Goal: Task Accomplishment & Management: Use online tool/utility

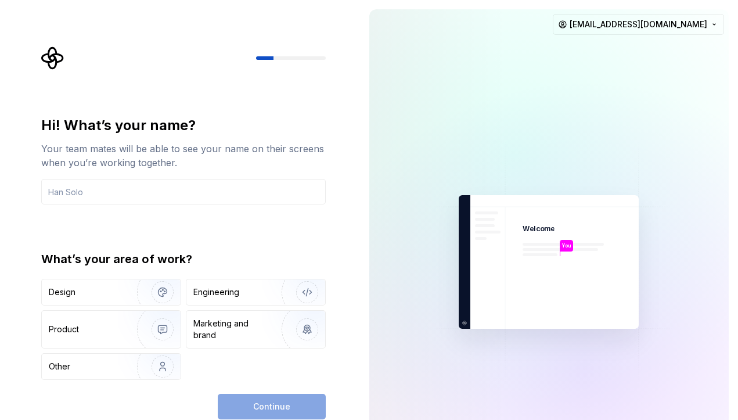
click at [401, 245] on div at bounding box center [438, 261] width 139 height 505
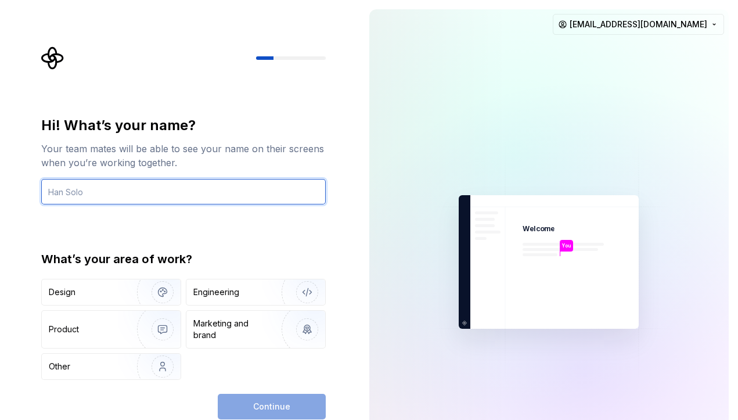
click at [263, 197] on input "text" at bounding box center [183, 192] width 284 height 26
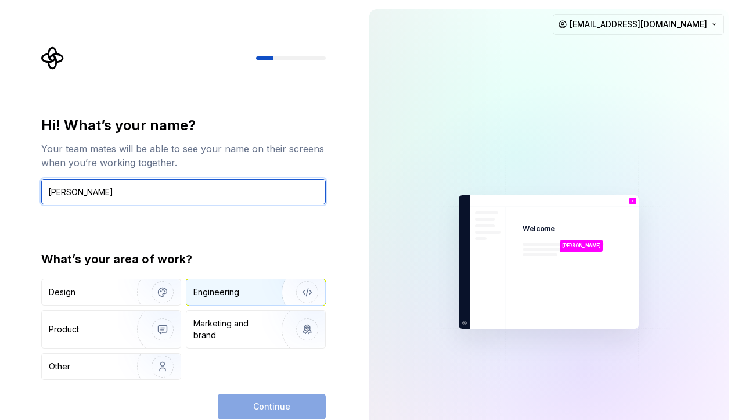
type input "Kali"
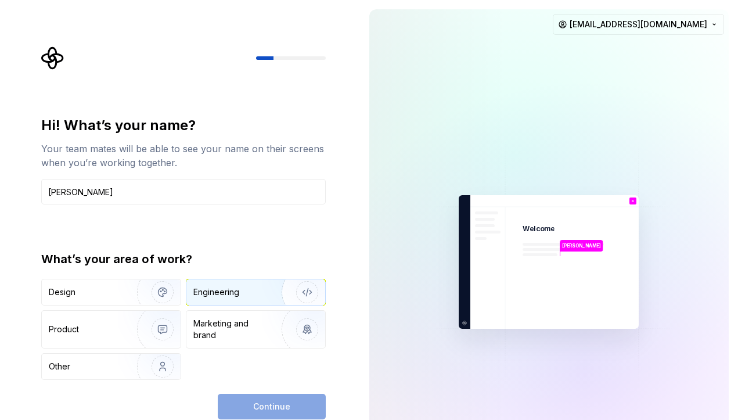
click at [226, 293] on div "Engineering" at bounding box center [216, 292] width 46 height 12
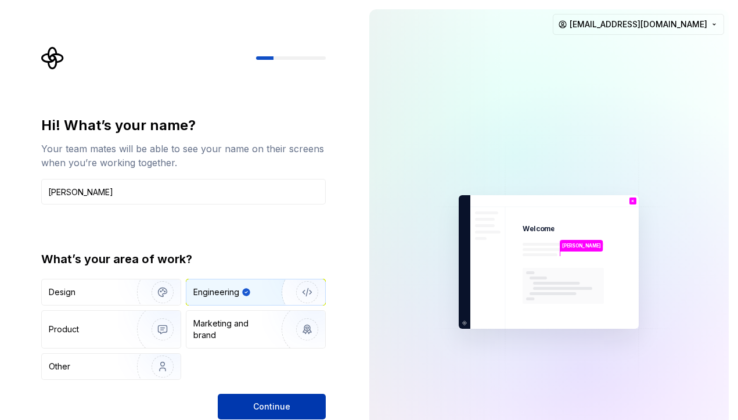
click at [262, 400] on span "Continue" at bounding box center [271, 406] width 37 height 12
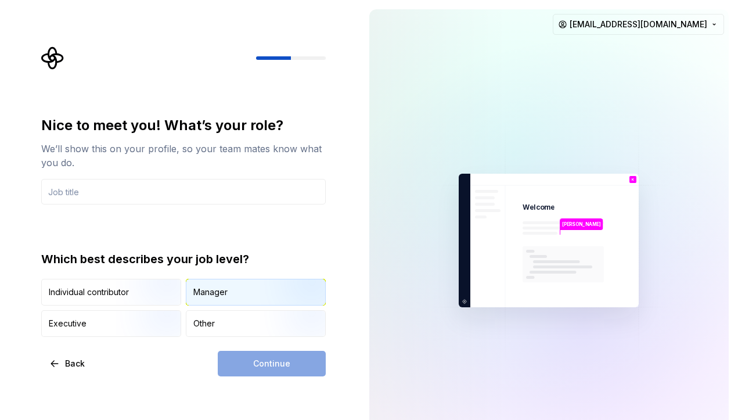
click at [226, 301] on div "Manager" at bounding box center [255, 292] width 139 height 26
click at [131, 186] on input "text" at bounding box center [183, 192] width 284 height 26
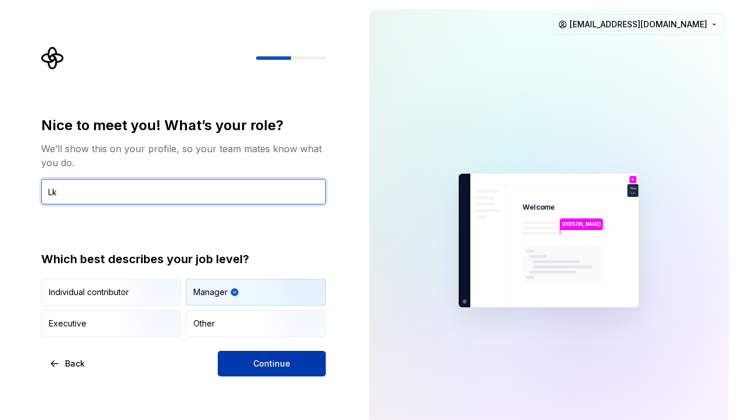
type input "Lk"
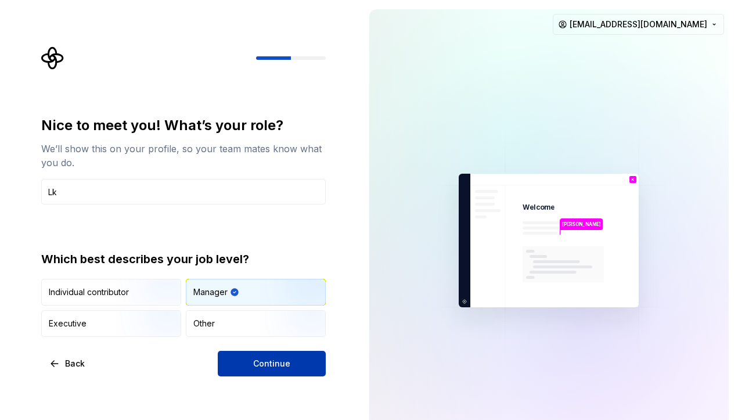
click at [266, 359] on span "Continue" at bounding box center [271, 363] width 37 height 12
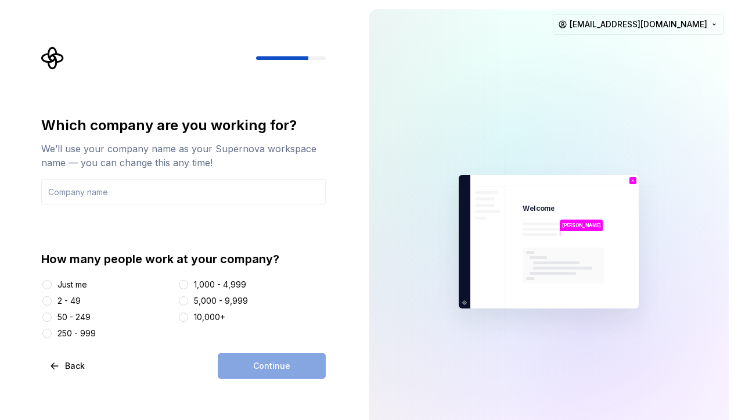
click at [81, 288] on div "Just me" at bounding box center [72, 285] width 30 height 12
click at [52, 288] on button "Just me" at bounding box center [46, 284] width 9 height 9
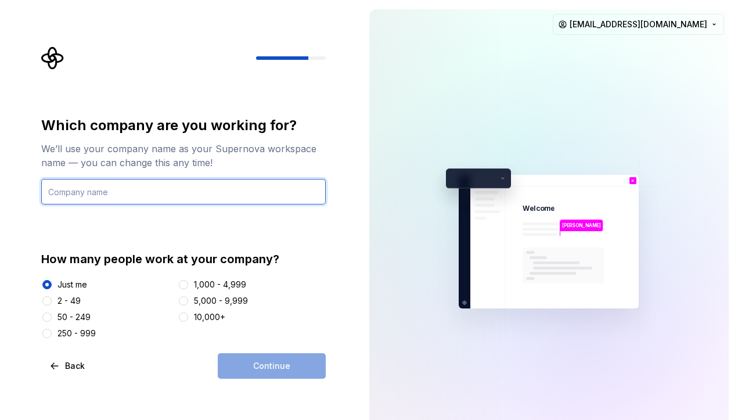
click at [125, 190] on input "text" at bounding box center [183, 192] width 284 height 26
type input "aLooo"
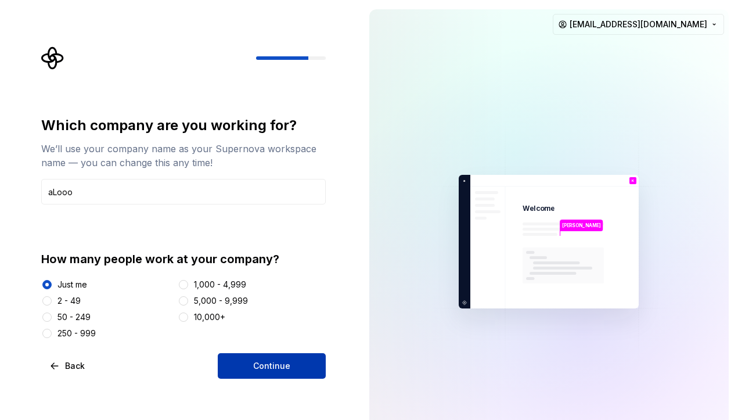
click at [302, 364] on button "Continue" at bounding box center [272, 366] width 108 height 26
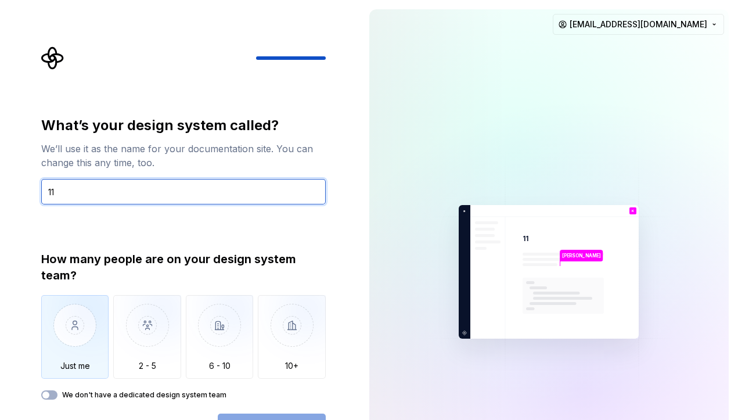
type input "11"
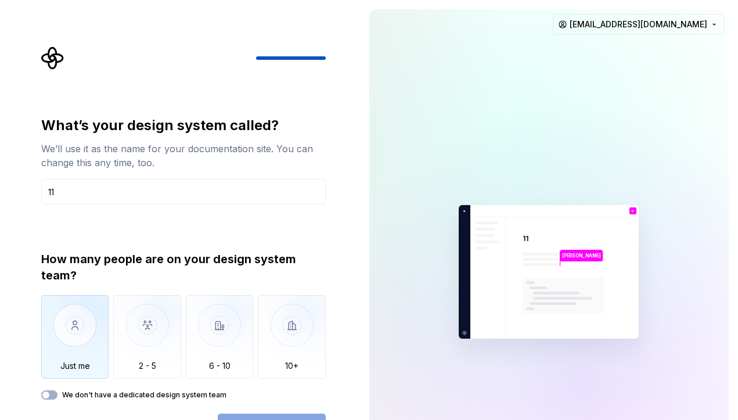
click at [104, 353] on img "button" at bounding box center [75, 334] width 68 height 78
click at [288, 414] on button "Open Supernova" at bounding box center [272, 426] width 108 height 26
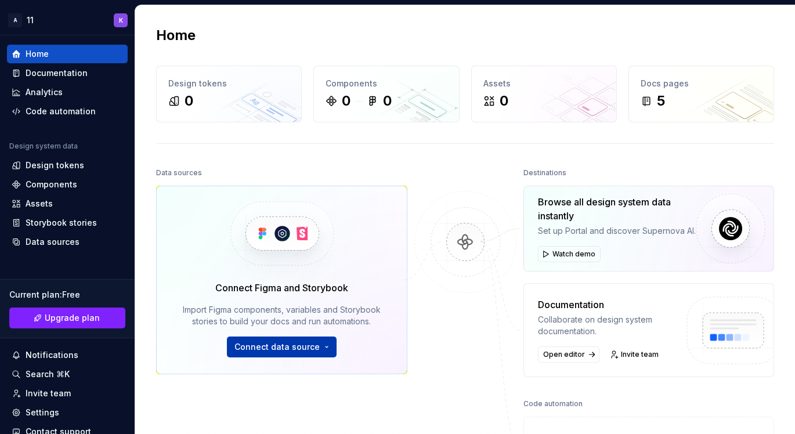
click at [295, 348] on span "Connect data source" at bounding box center [276, 347] width 85 height 12
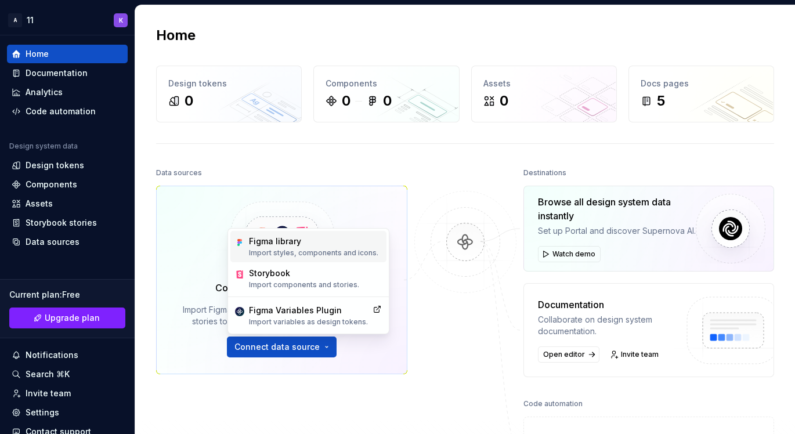
click at [342, 255] on p "Import styles, components and icons." at bounding box center [313, 252] width 129 height 9
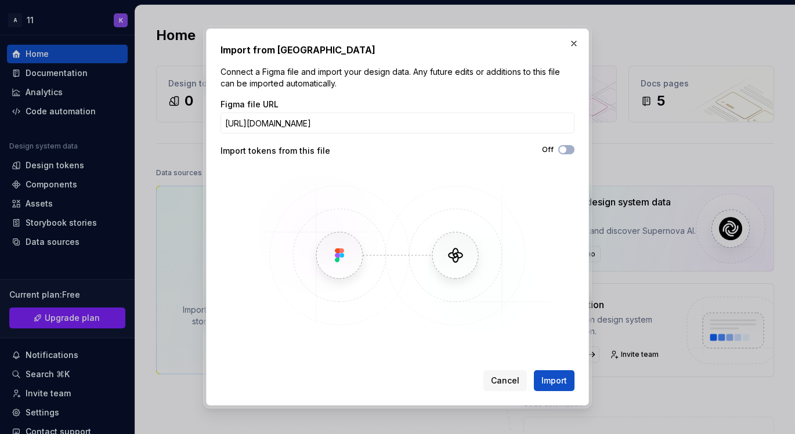
drag, startPoint x: 367, startPoint y: 122, endPoint x: 89, endPoint y: 111, distance: 278.2
click at [89, 111] on div "Import from Figma Connect a Figma file and import your design data. Any future …" at bounding box center [397, 217] width 795 height 434
type input "https://www.figma.com/design/9b6kMFZUhx3NFyKVMYht1C/starx?node-id=50-2&t=kkB9qO…"
click at [556, 387] on button "Import" at bounding box center [554, 380] width 41 height 21
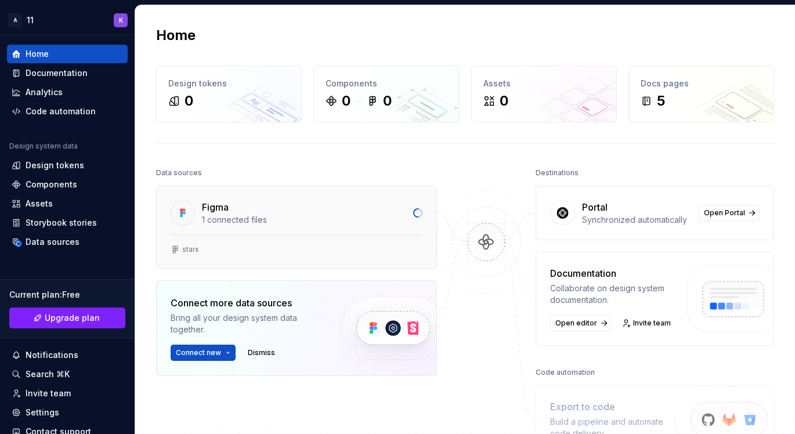
click at [306, 215] on div "1 connected files" at bounding box center [304, 220] width 204 height 12
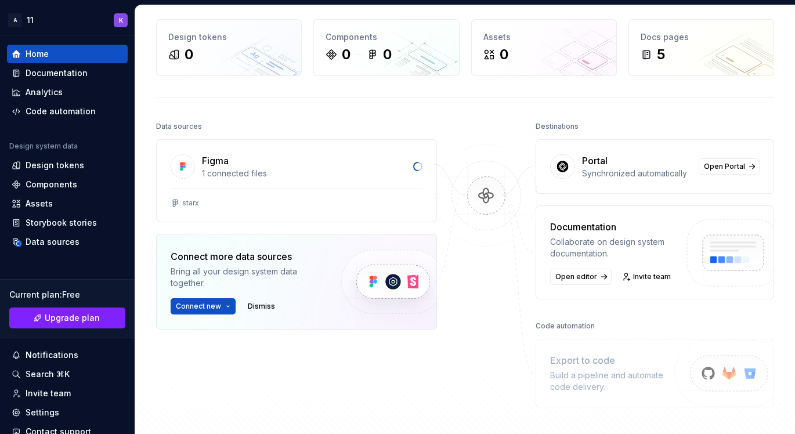
scroll to position [45, 0]
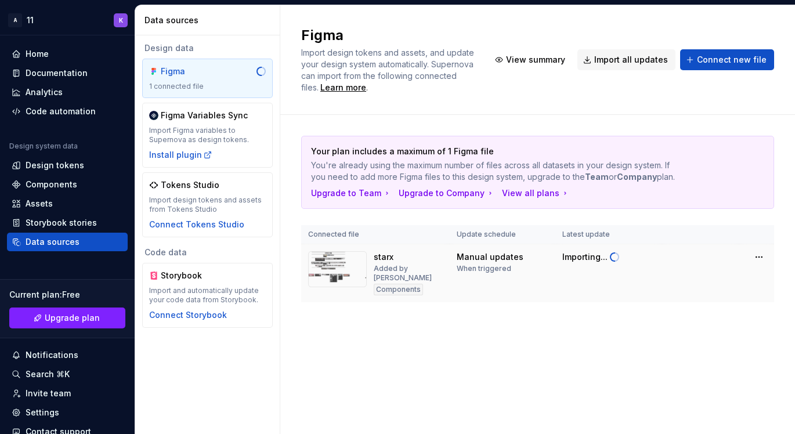
click at [349, 264] on img at bounding box center [337, 269] width 59 height 36
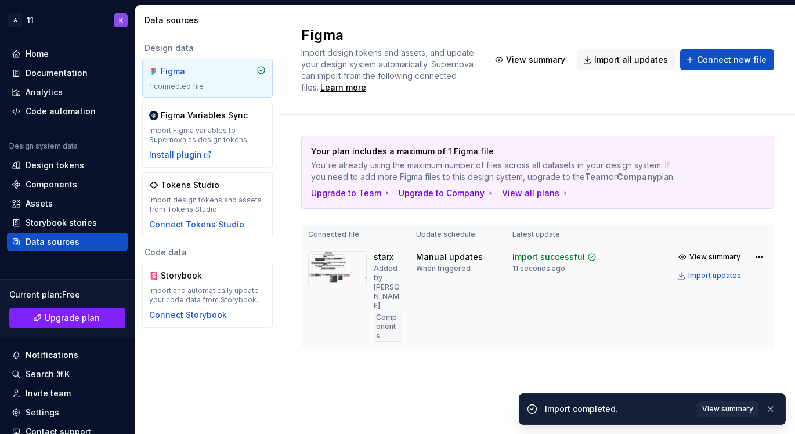
click at [323, 265] on img at bounding box center [337, 269] width 59 height 36
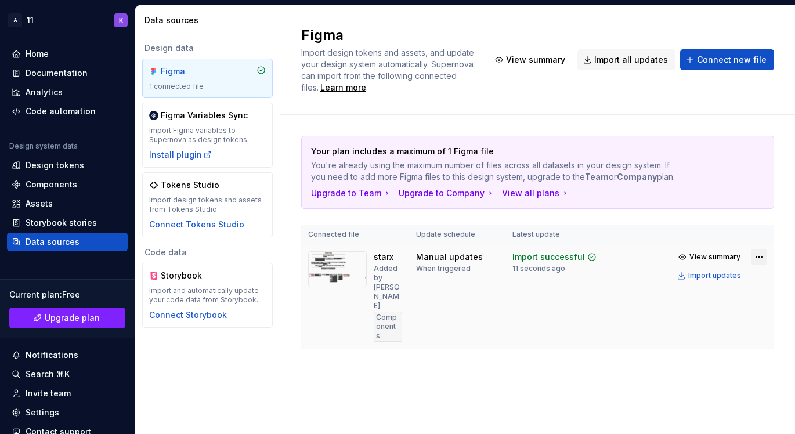
click at [737, 254] on html "A 11 K Home Documentation Analytics Code automation Design system data Design t…" at bounding box center [397, 217] width 795 height 434
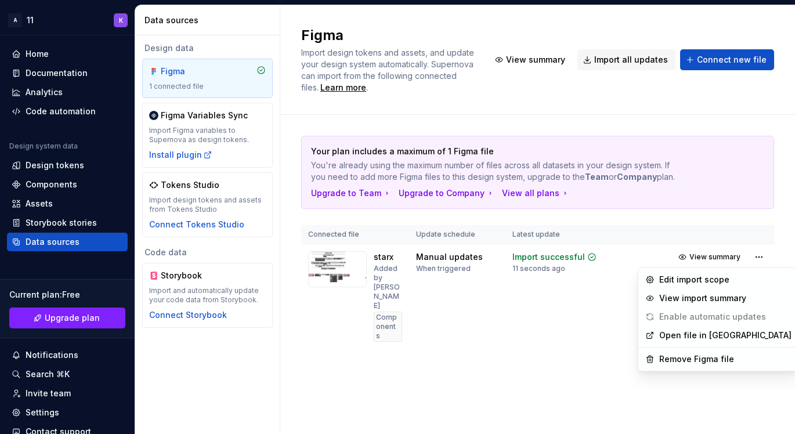
click at [722, 258] on html "A 11 K Home Documentation Analytics Code automation Design system data Design t…" at bounding box center [397, 217] width 795 height 434
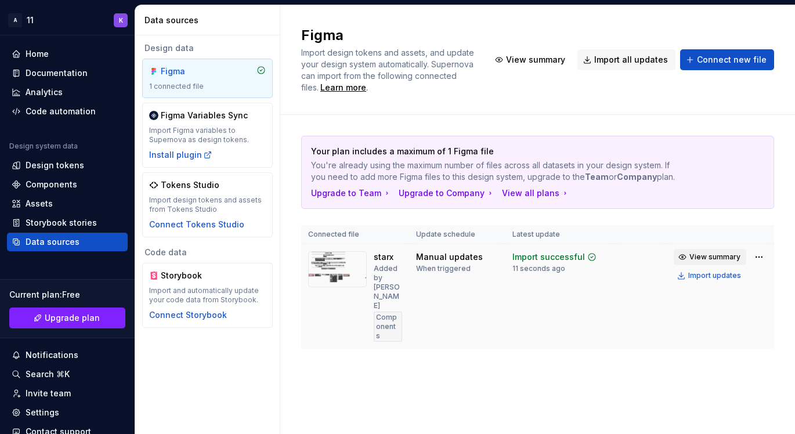
click at [717, 256] on span "View summary" at bounding box center [714, 256] width 51 height 9
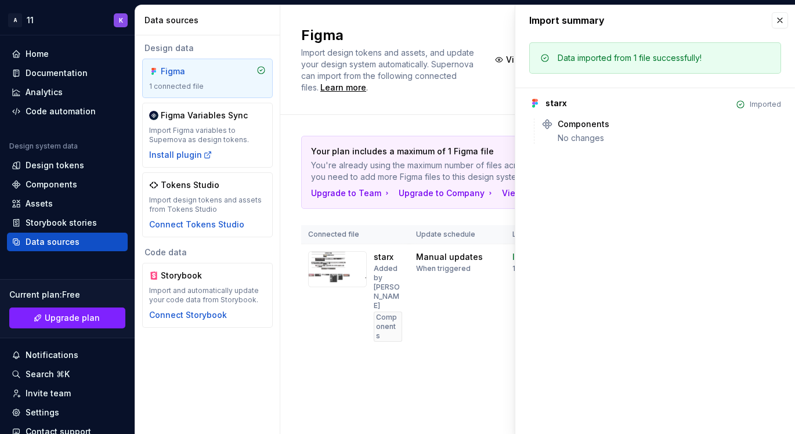
click at [425, 126] on div "Your plan includes a maximum of 1 Figma file You're already using the maximum n…" at bounding box center [537, 254] width 473 height 278
click at [347, 265] on img at bounding box center [337, 269] width 59 height 36
click at [447, 268] on div "When triggered" at bounding box center [443, 268] width 55 height 9
click at [737, 25] on button "button" at bounding box center [780, 20] width 16 height 16
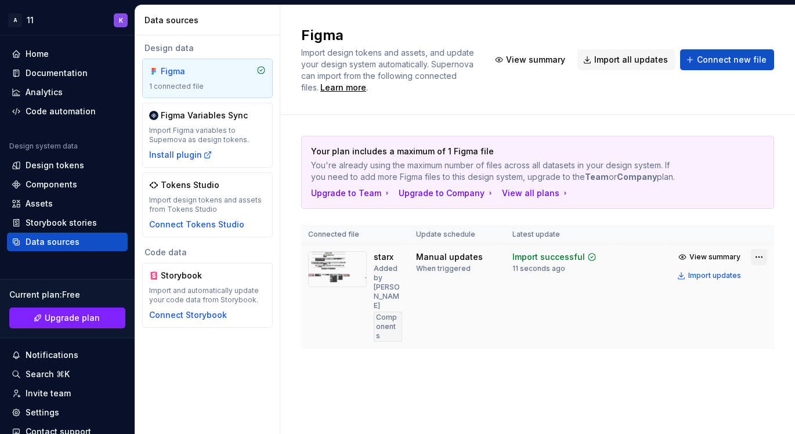
click at [737, 254] on html "A 11 K Home Documentation Analytics Code automation Design system data Design t…" at bounding box center [397, 217] width 795 height 434
click at [433, 305] on html "A 11 K Home Documentation Analytics Code automation Design system data Design t…" at bounding box center [397, 217] width 795 height 434
click at [330, 270] on img at bounding box center [337, 269] width 59 height 36
click at [351, 272] on img at bounding box center [337, 269] width 59 height 36
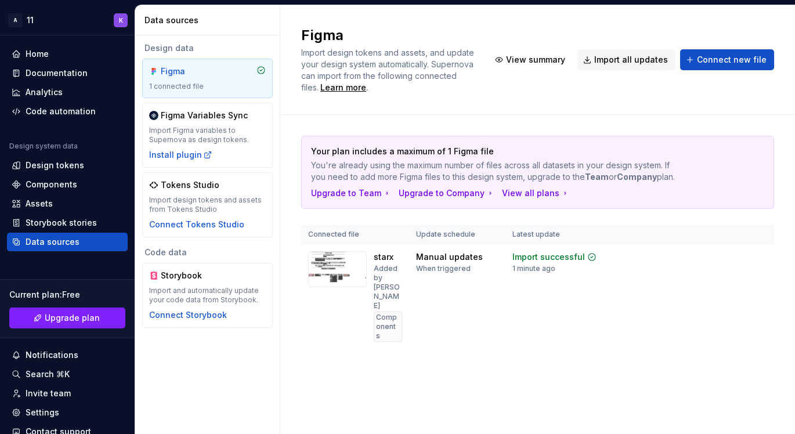
click at [464, 122] on div "Your plan includes a maximum of 1 Figma file You're already using the maximum n…" at bounding box center [537, 254] width 473 height 278
click at [700, 63] on button "Connect new file" at bounding box center [727, 59] width 94 height 21
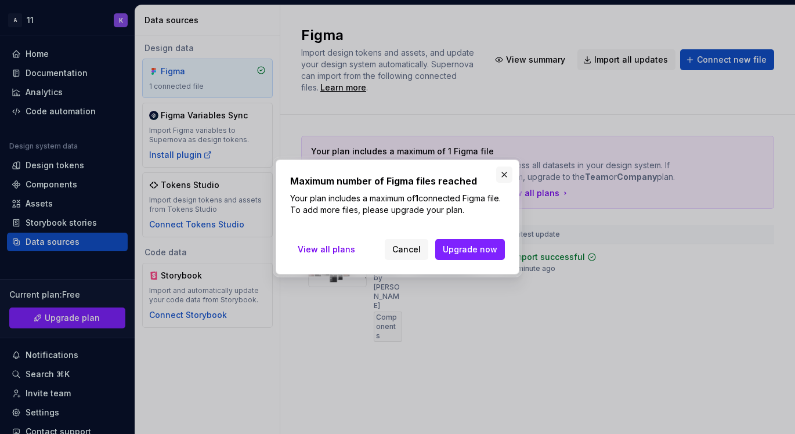
click at [511, 173] on button "button" at bounding box center [504, 175] width 16 height 16
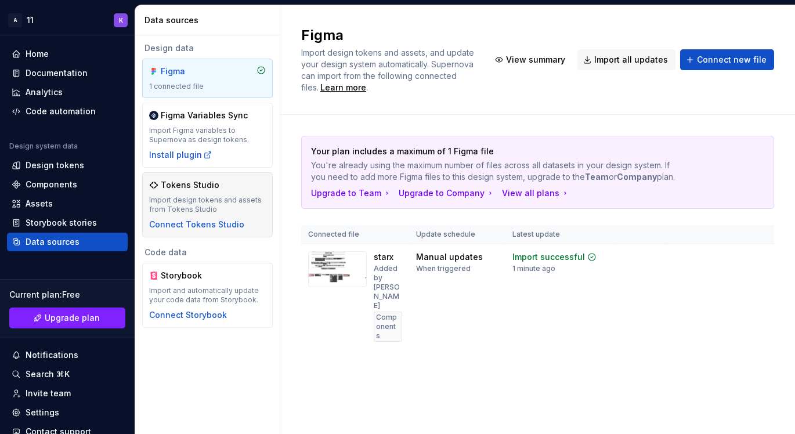
click at [248, 222] on div "Tokens Studio Import design tokens and assets from Tokens Studio Connect Tokens…" at bounding box center [207, 204] width 117 height 51
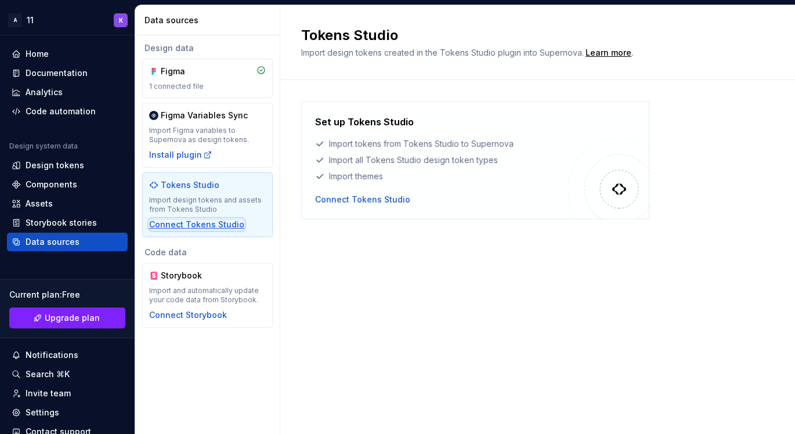
click at [213, 226] on div "Connect Tokens Studio" at bounding box center [196, 225] width 95 height 12
click at [355, 201] on div "Connect Tokens Studio" at bounding box center [362, 200] width 95 height 12
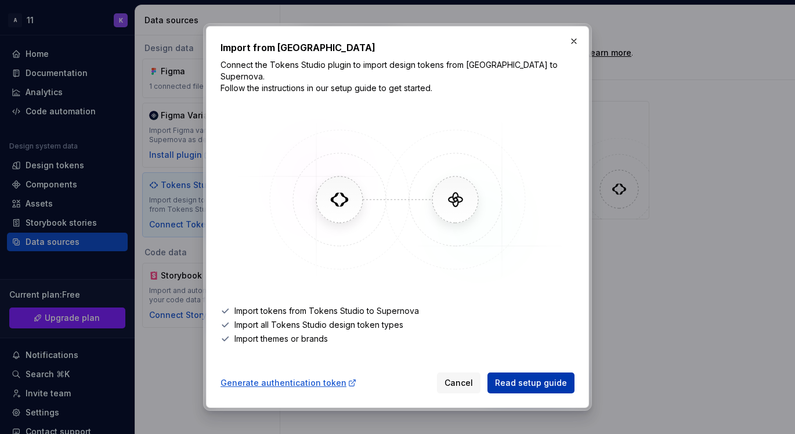
click at [556, 378] on span "Read setup guide" at bounding box center [531, 383] width 72 height 12
click at [577, 41] on button "button" at bounding box center [574, 41] width 16 height 16
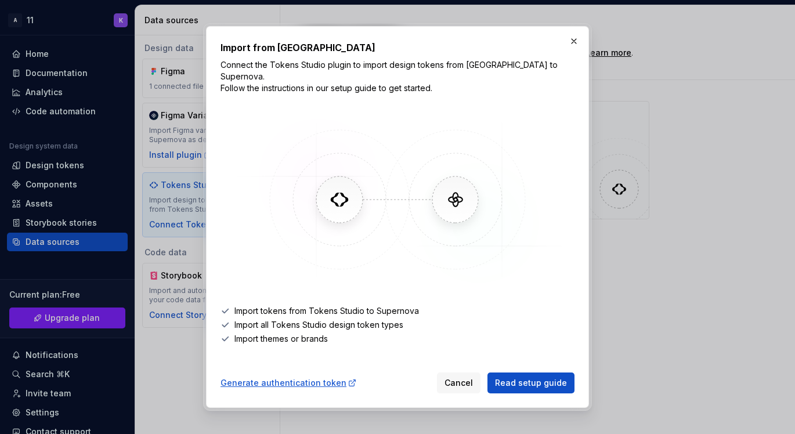
click at [582, 44] on div "Import from Tokens Studio Connect the Tokens Studio plugin to import design tok…" at bounding box center [397, 217] width 383 height 382
click at [580, 44] on button "button" at bounding box center [574, 41] width 16 height 16
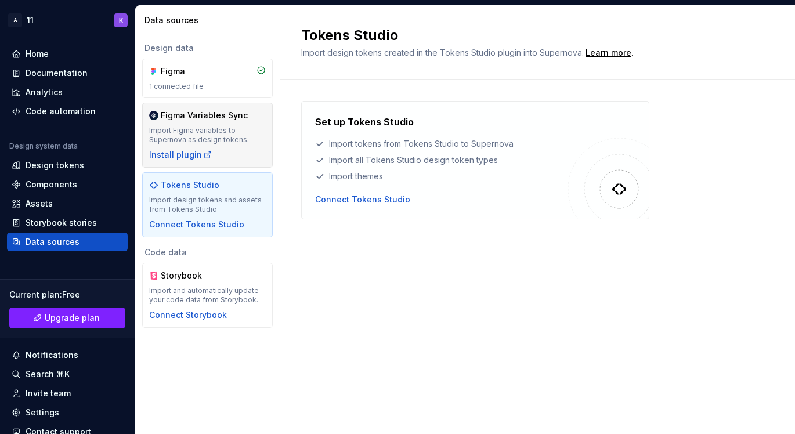
click at [241, 135] on div "Import Figma variables to Supernova as design tokens." at bounding box center [207, 135] width 117 height 19
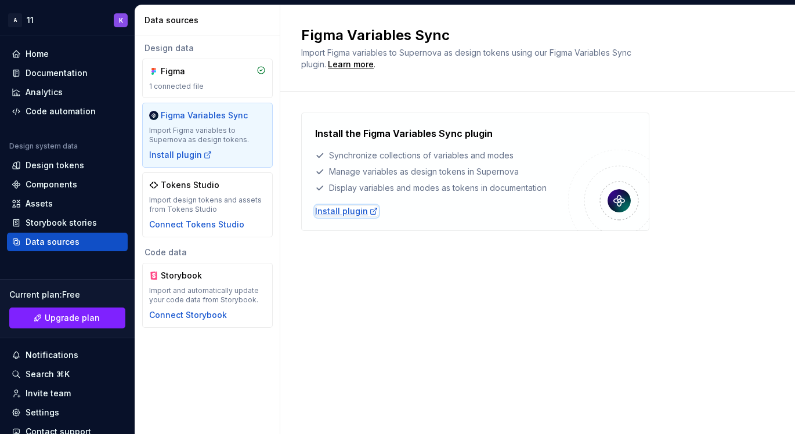
click at [337, 209] on div "Install plugin" at bounding box center [346, 211] width 63 height 12
click at [252, 269] on div "Storybook Import and automatically update your code data from Storybook. Connec…" at bounding box center [207, 295] width 131 height 65
click at [236, 297] on div "Import and automatically update your code data from Storybook." at bounding box center [207, 295] width 117 height 19
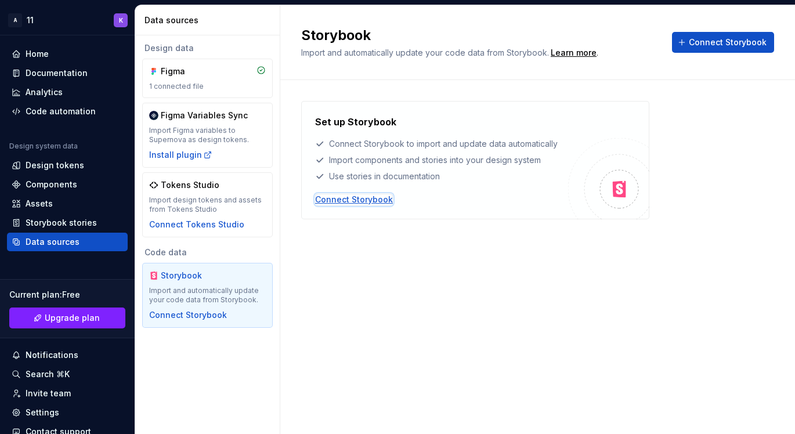
click at [359, 201] on div "Connect Storybook" at bounding box center [354, 200] width 78 height 12
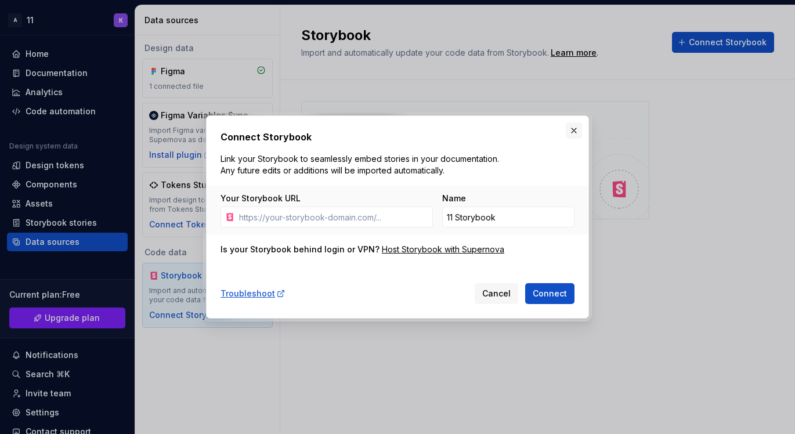
click at [576, 135] on button "button" at bounding box center [574, 130] width 16 height 16
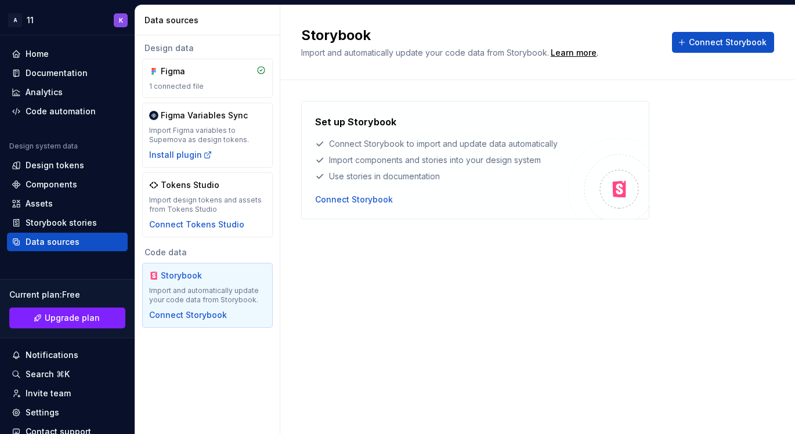
click at [345, 99] on div "Set up Storybook Connect Storybook to import and update data automatically Impo…" at bounding box center [537, 171] width 473 height 183
click at [229, 92] on div "Figma 1 connected file" at bounding box center [207, 78] width 131 height 39
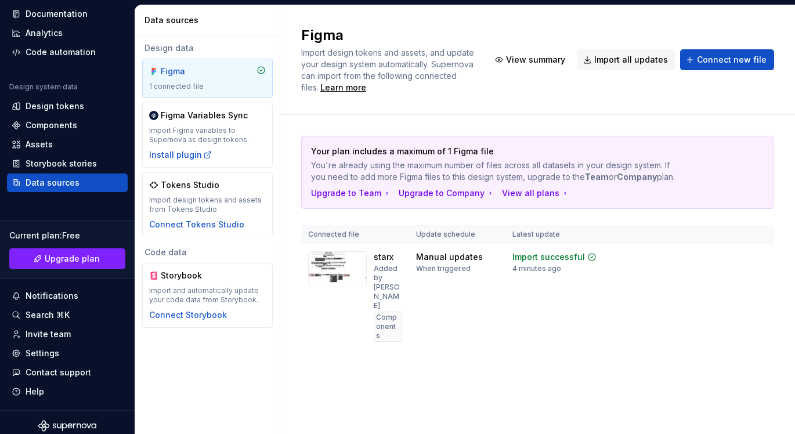
scroll to position [66, 0]
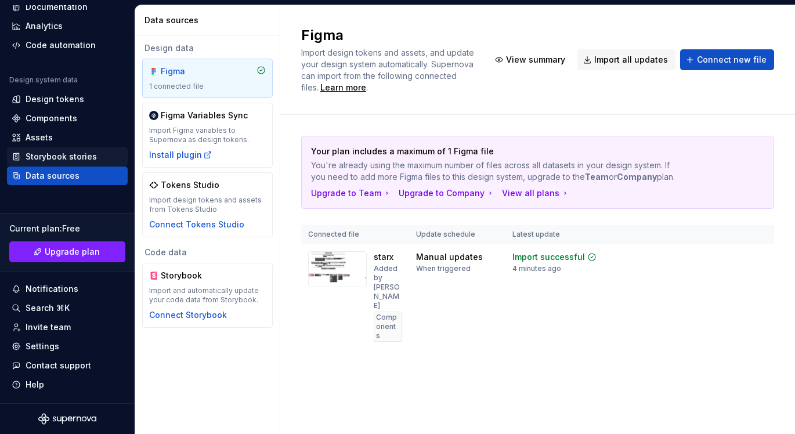
click at [91, 158] on div "Storybook stories" at bounding box center [61, 157] width 71 height 12
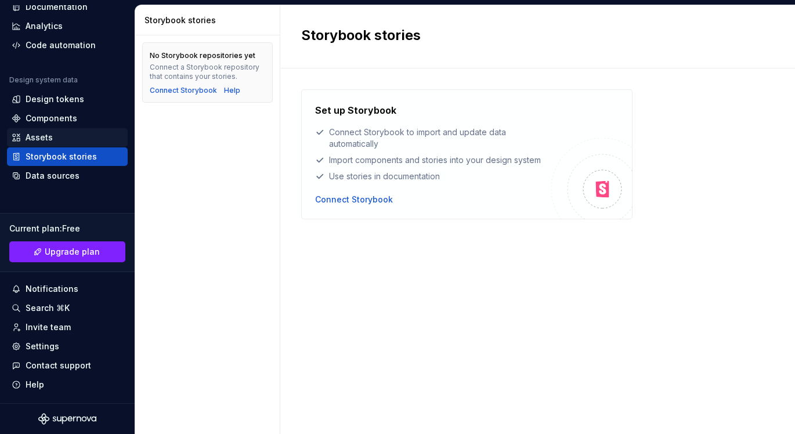
click at [71, 131] on div "Assets" at bounding box center [67, 137] width 121 height 19
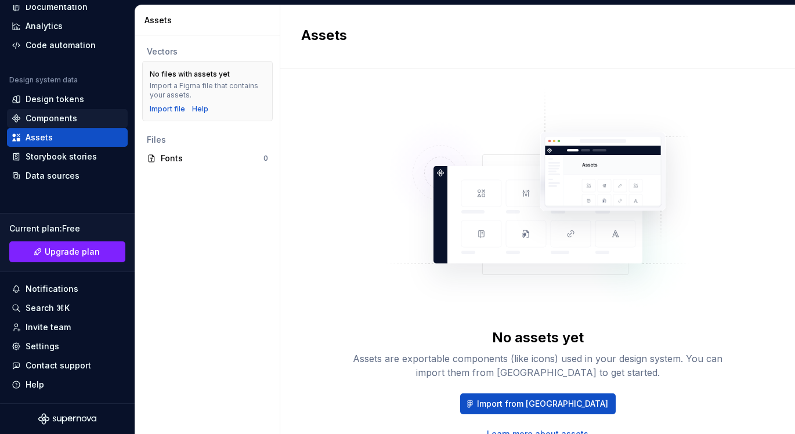
click at [91, 114] on div "Components" at bounding box center [67, 119] width 111 height 12
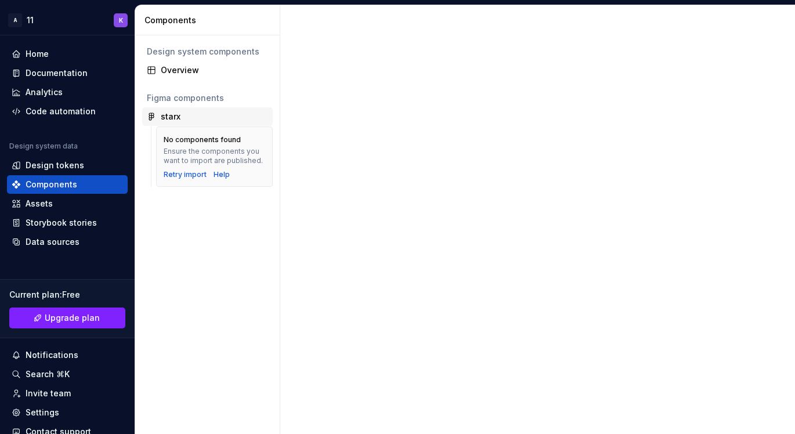
click at [170, 116] on div "starx" at bounding box center [171, 117] width 20 height 12
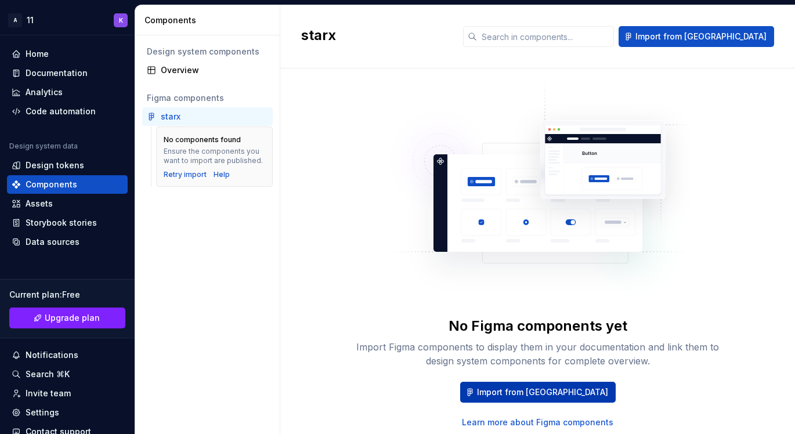
scroll to position [50, 0]
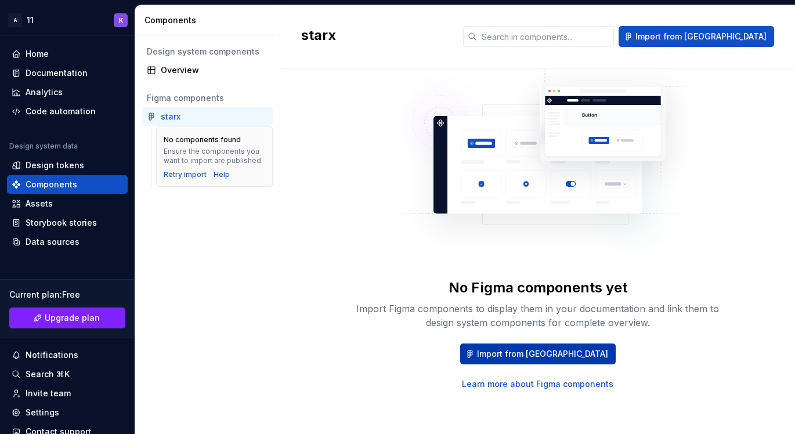
click at [551, 351] on span "Import from Figma" at bounding box center [542, 354] width 131 height 12
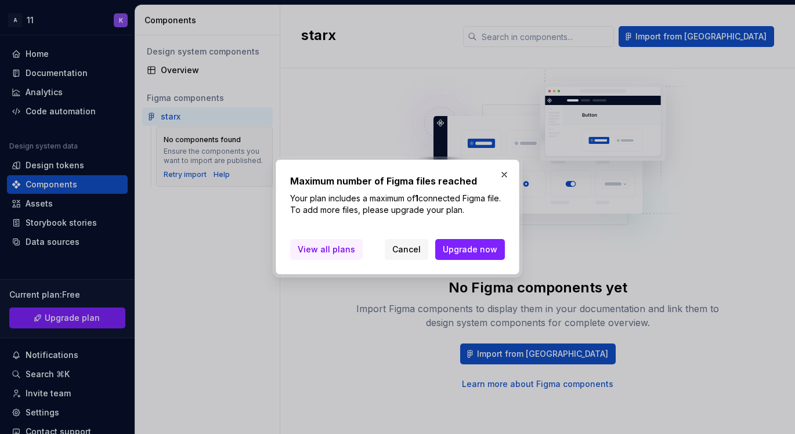
click at [338, 252] on span "View all plans" at bounding box center [326, 250] width 57 height 12
